Goal: Information Seeking & Learning: Learn about a topic

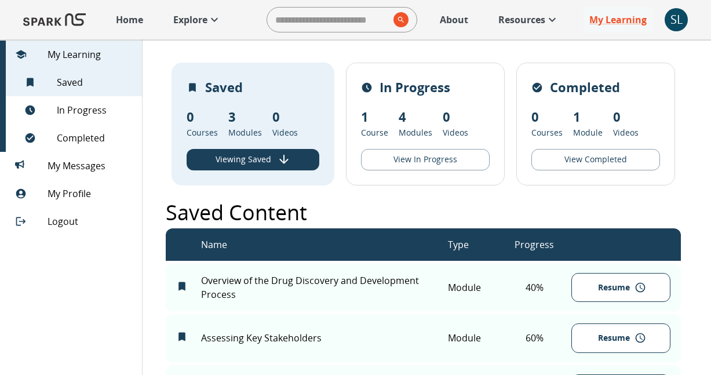
scroll to position [140, 0]
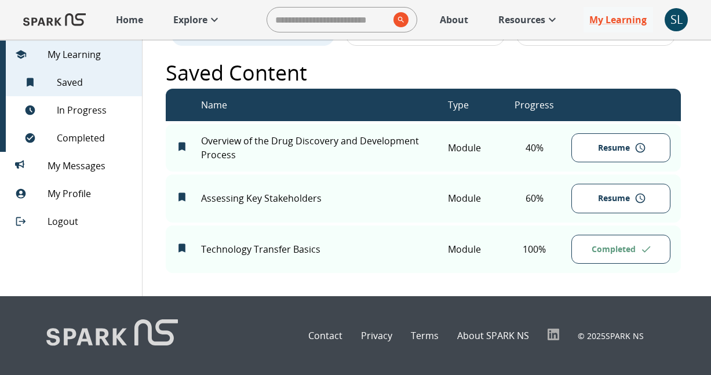
click at [609, 151] on button "Resume" at bounding box center [620, 148] width 98 height 30
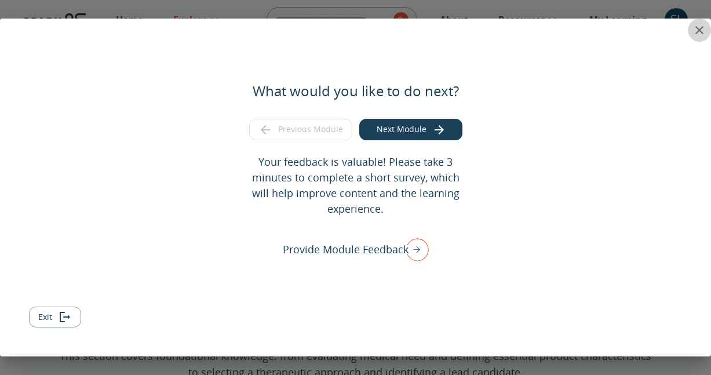
click at [697, 27] on icon "close" at bounding box center [699, 30] width 14 height 14
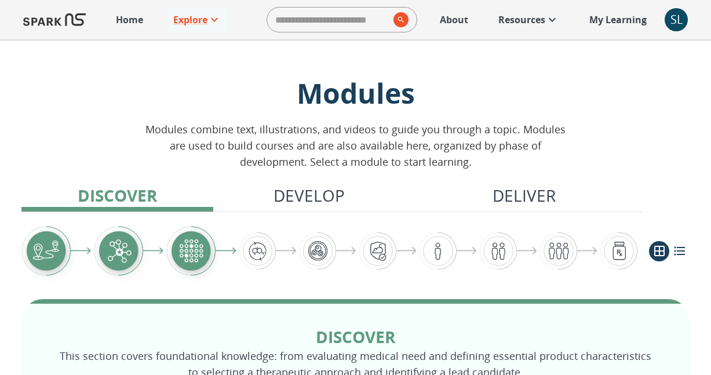
click at [622, 21] on p "My Learning" at bounding box center [617, 20] width 57 height 14
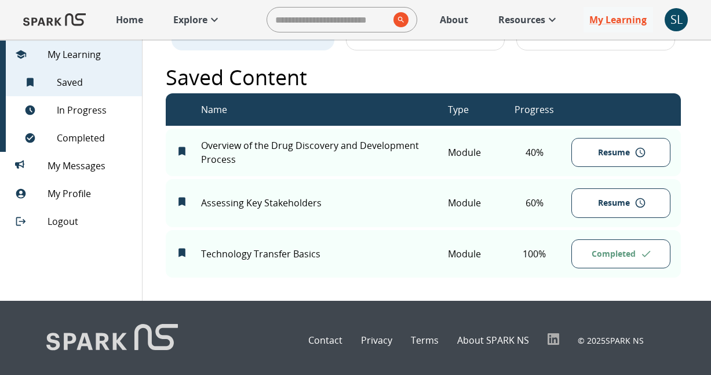
scroll to position [137, 0]
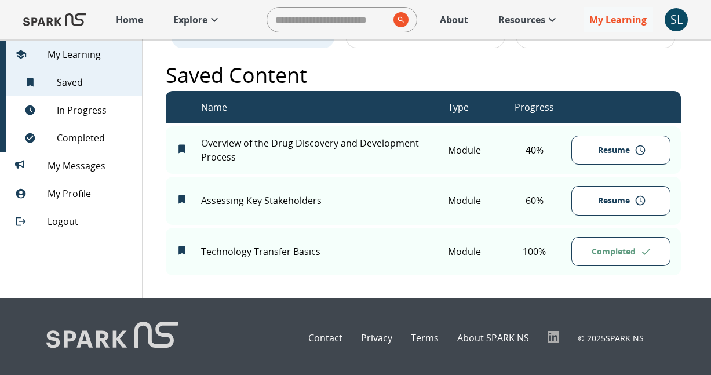
click at [612, 209] on button "Resume" at bounding box center [620, 201] width 98 height 30
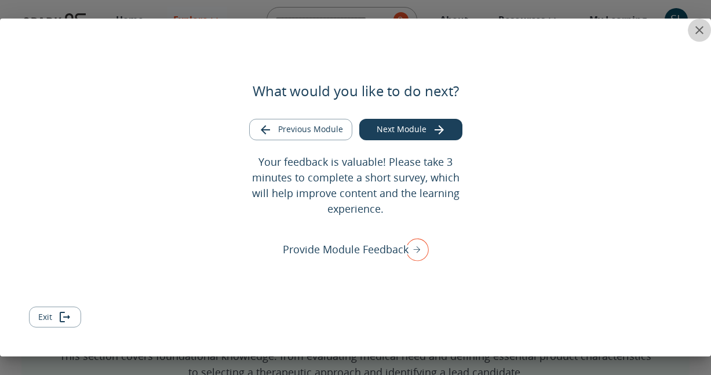
click at [700, 31] on icon "close" at bounding box center [699, 30] width 8 height 8
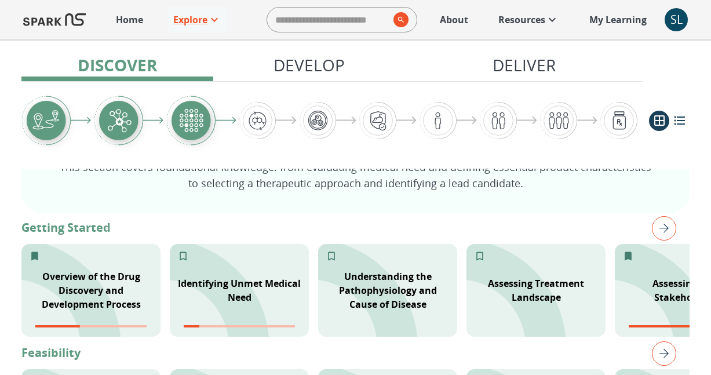
scroll to position [192, 0]
